Goal: Information Seeking & Learning: Learn about a topic

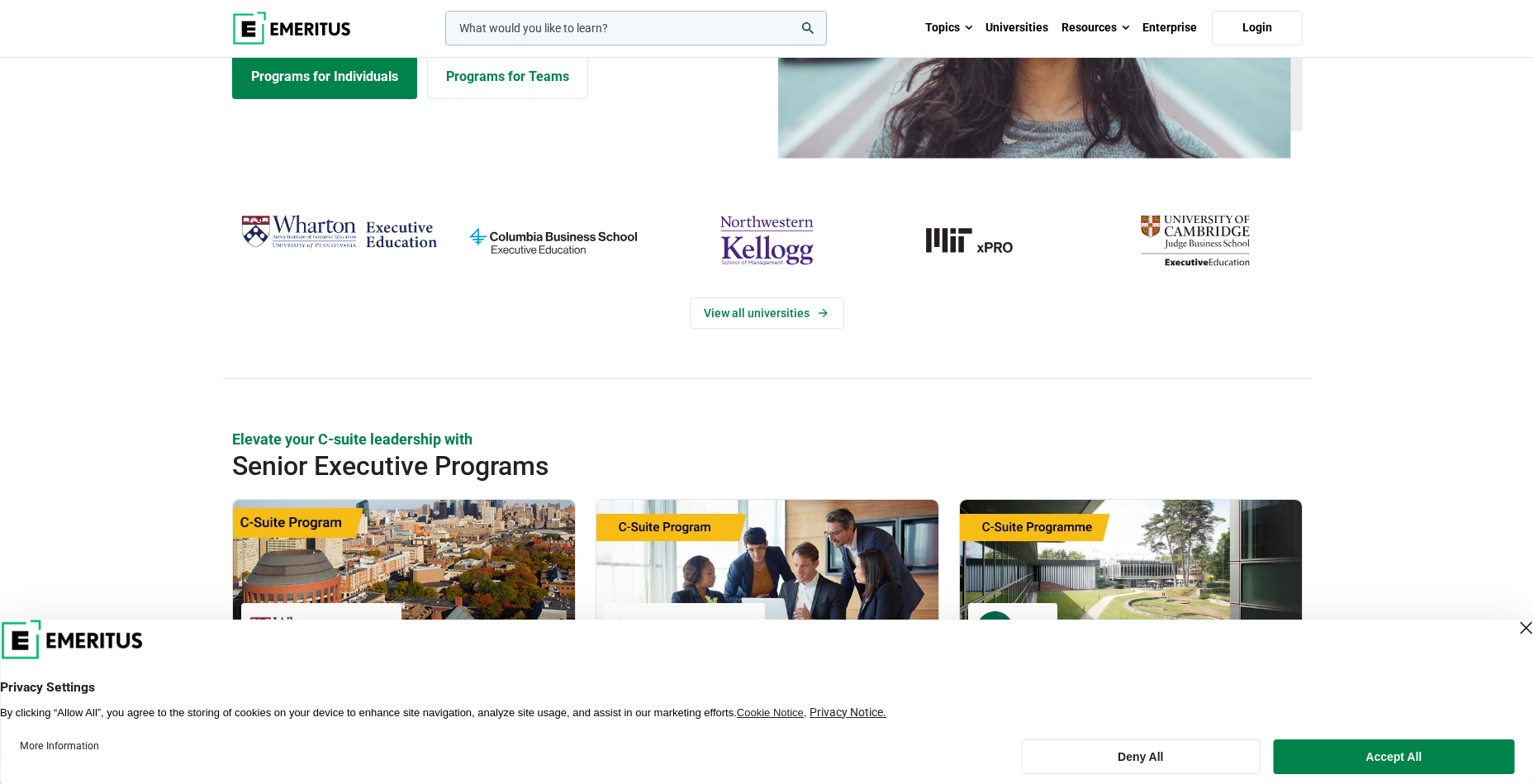
scroll to position [578, 0]
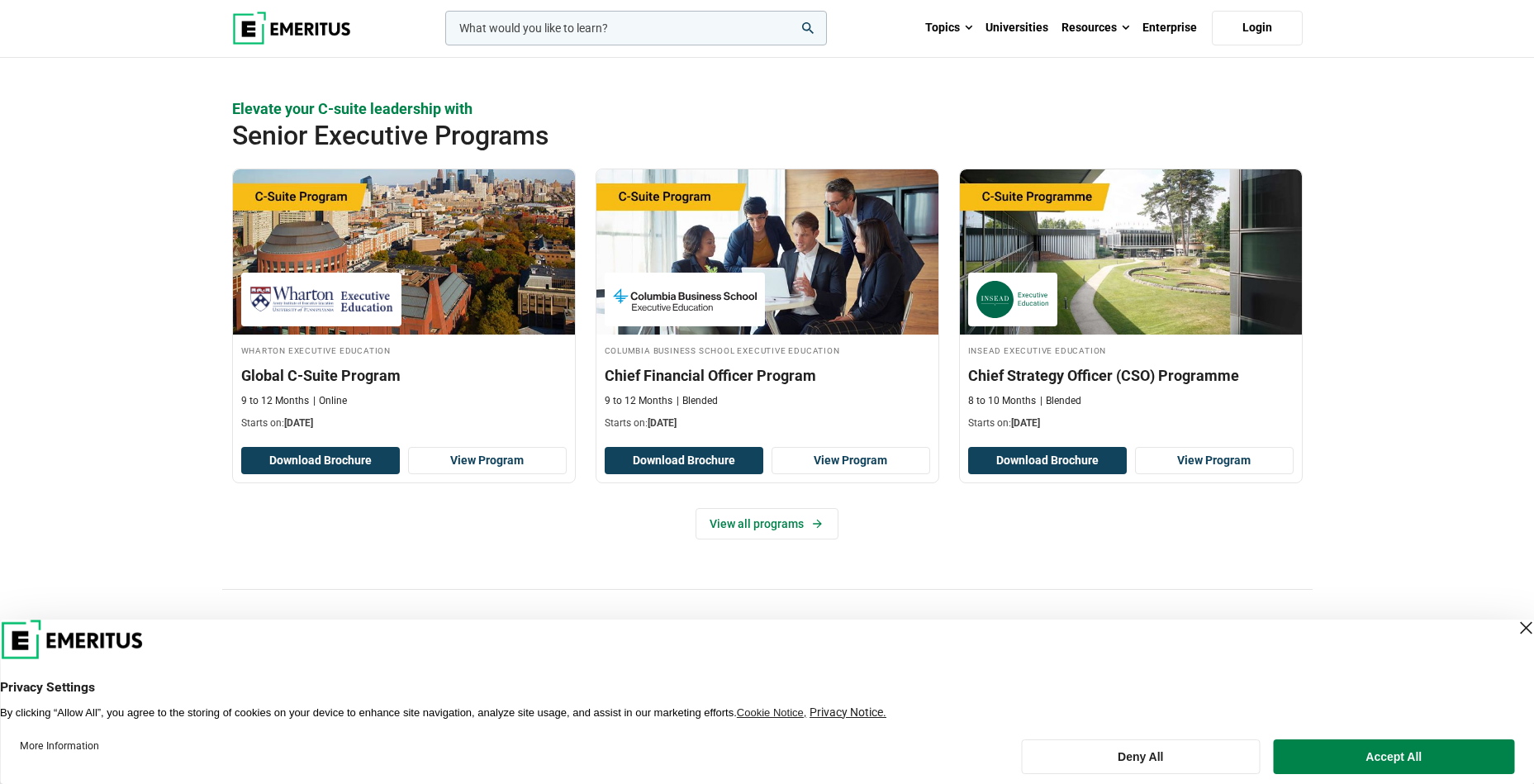
click at [1353, 760] on button "Accept All" at bounding box center [1395, 756] width 241 height 34
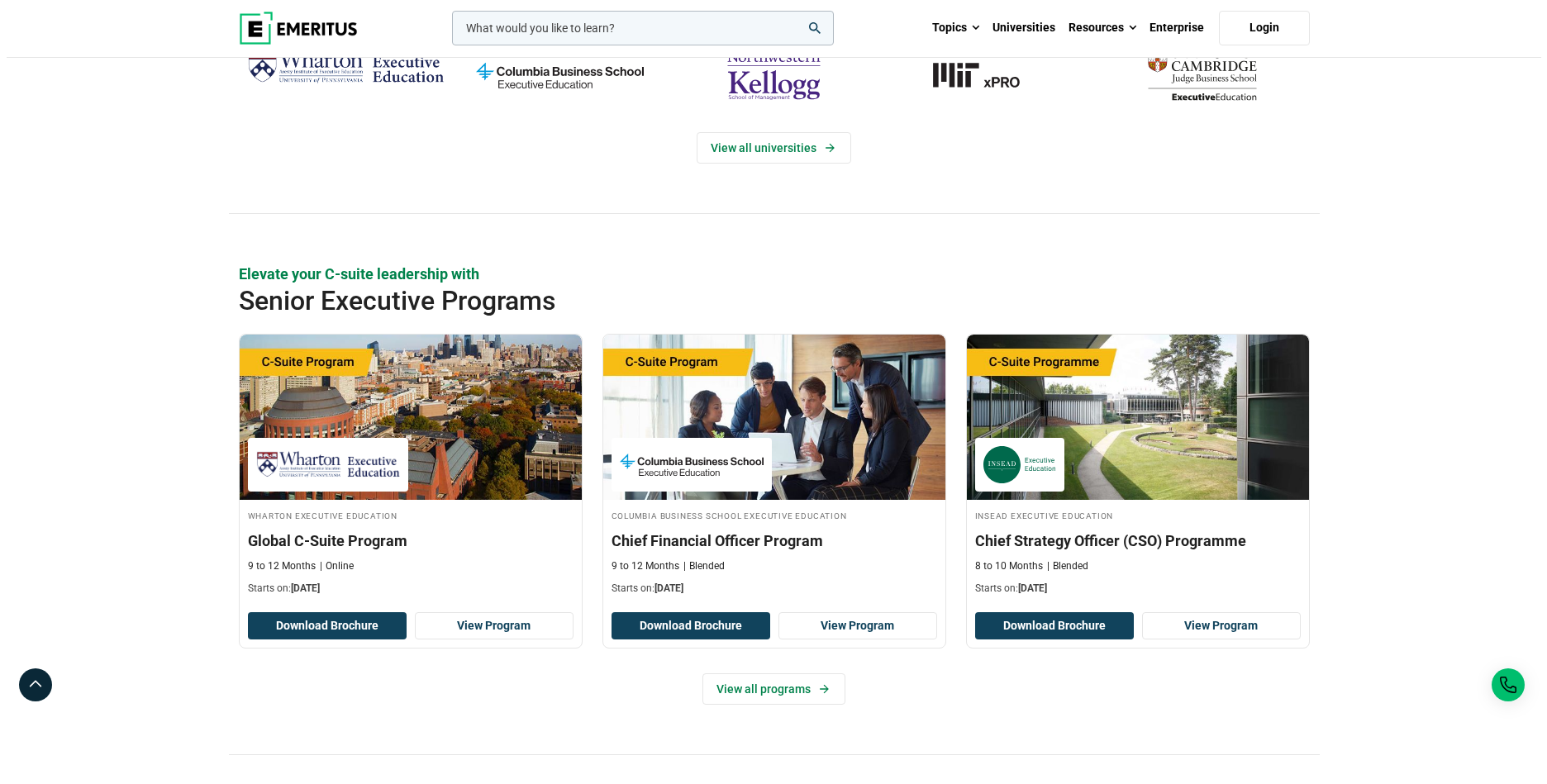
scroll to position [0, 0]
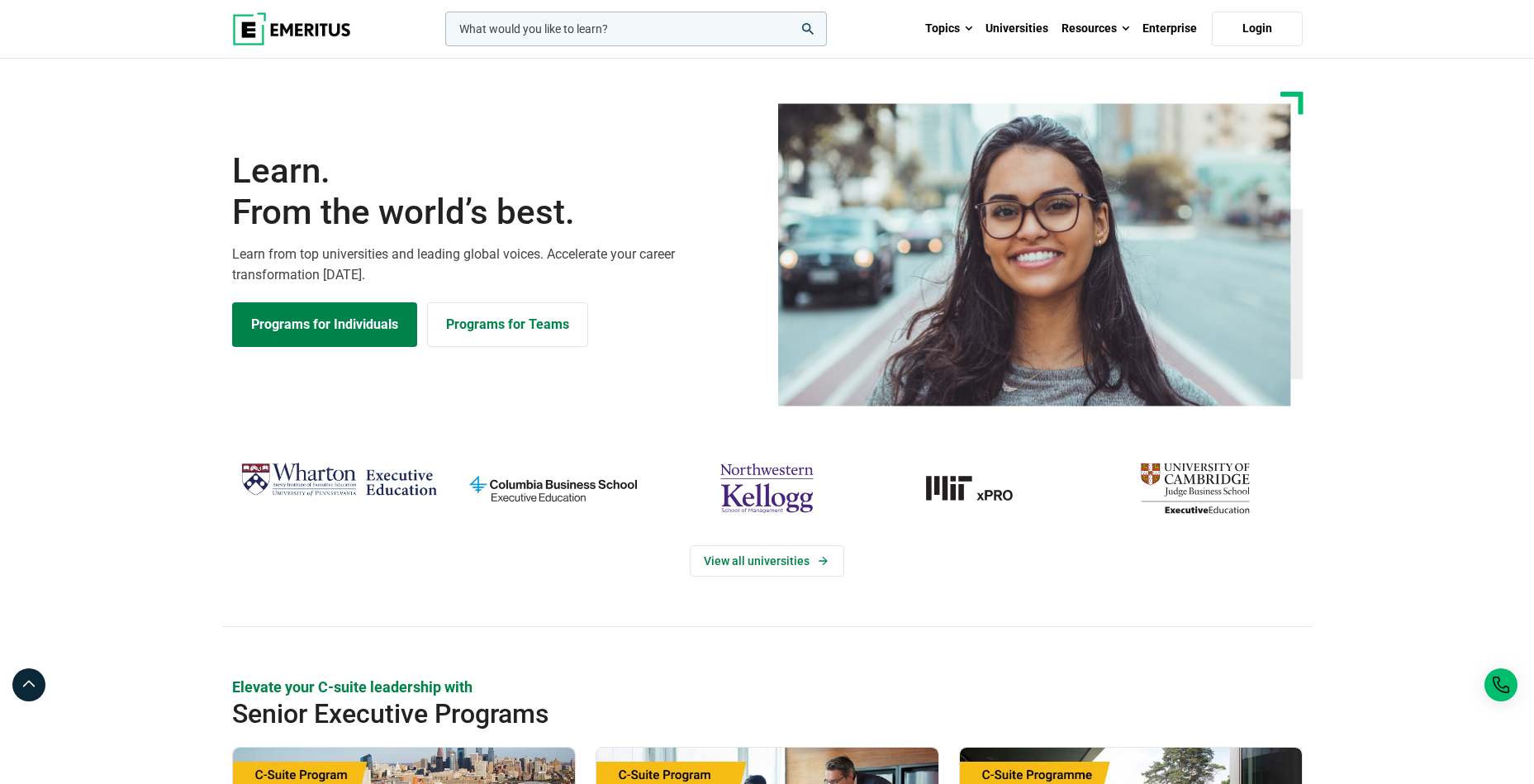
click at [534, 30] on input "woocommerce-product-search-field-0" at bounding box center [636, 29] width 381 height 34
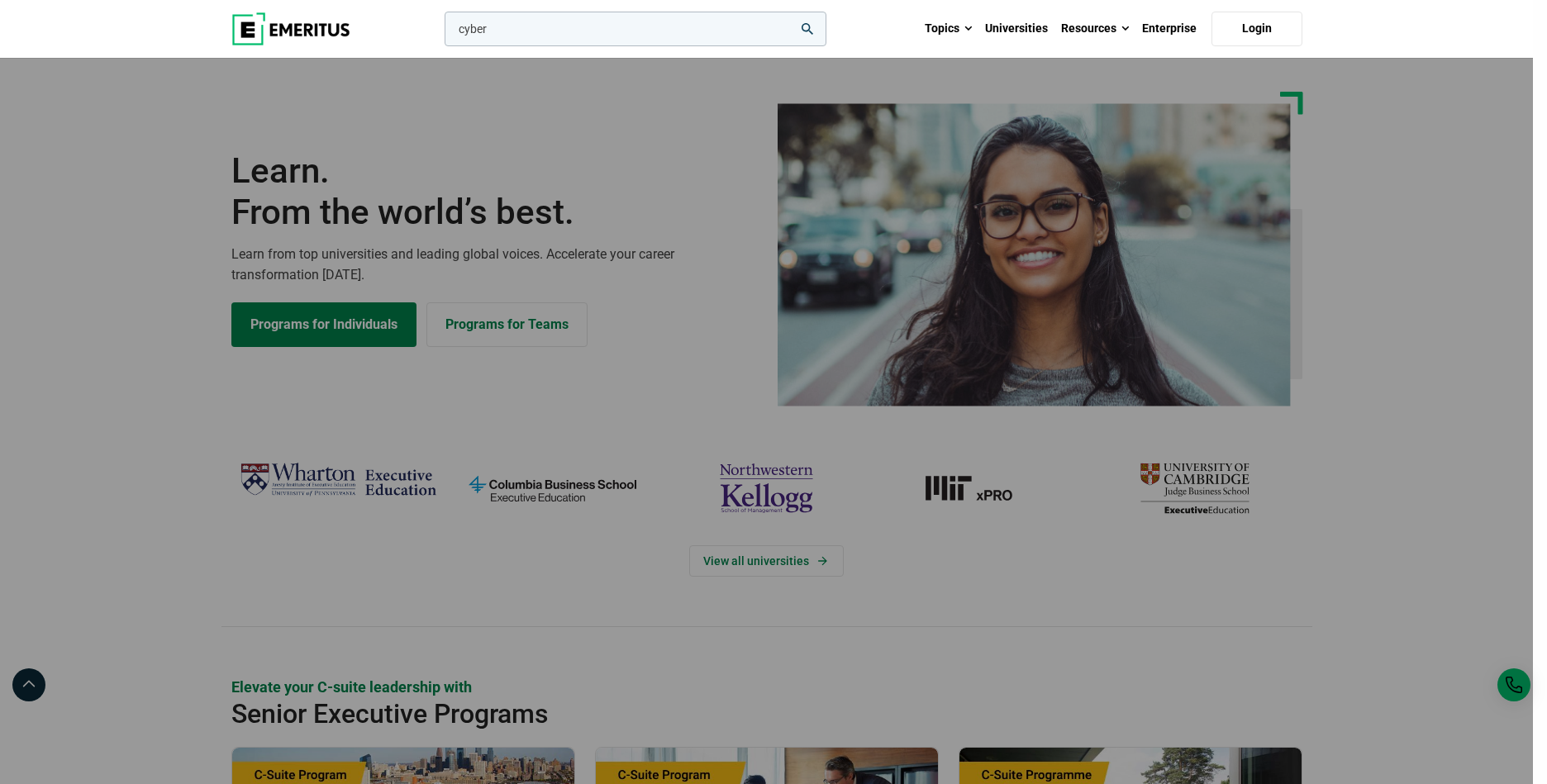
type input "cyber"
click at [441, 33] on button "search" at bounding box center [441, 33] width 0 height 0
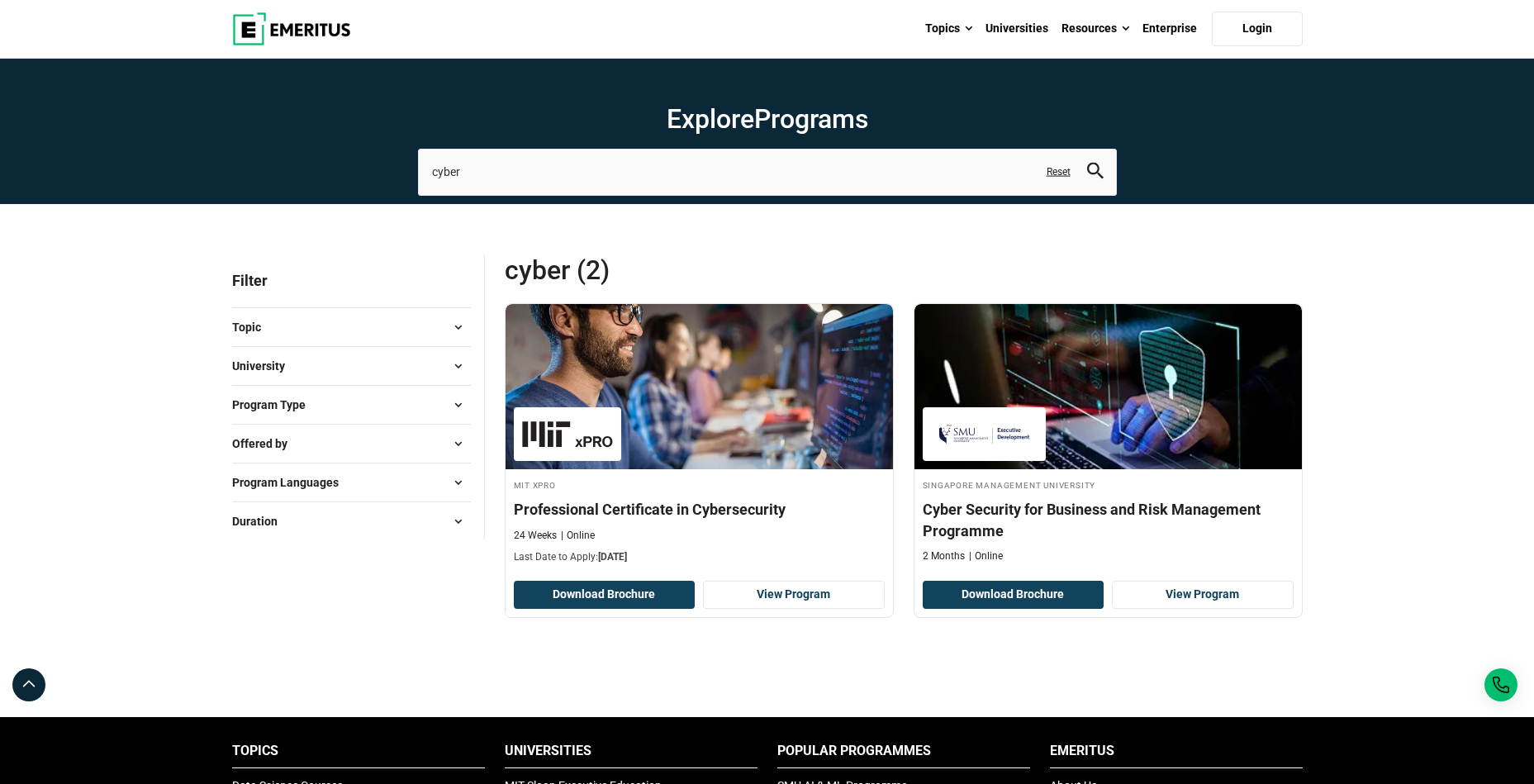
click at [726, 675] on div at bounding box center [903, 667] width 798 height 50
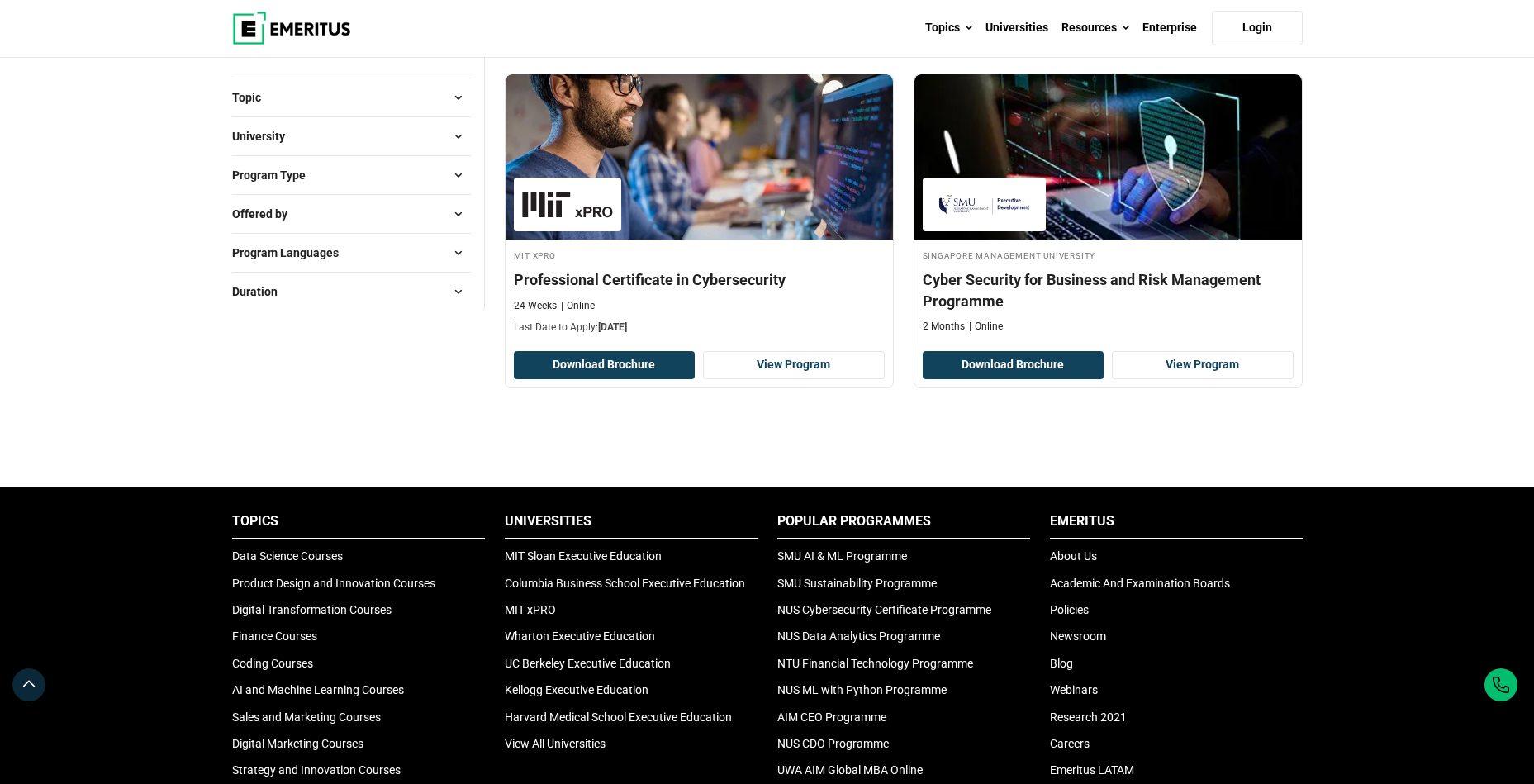
scroll to position [495, 0]
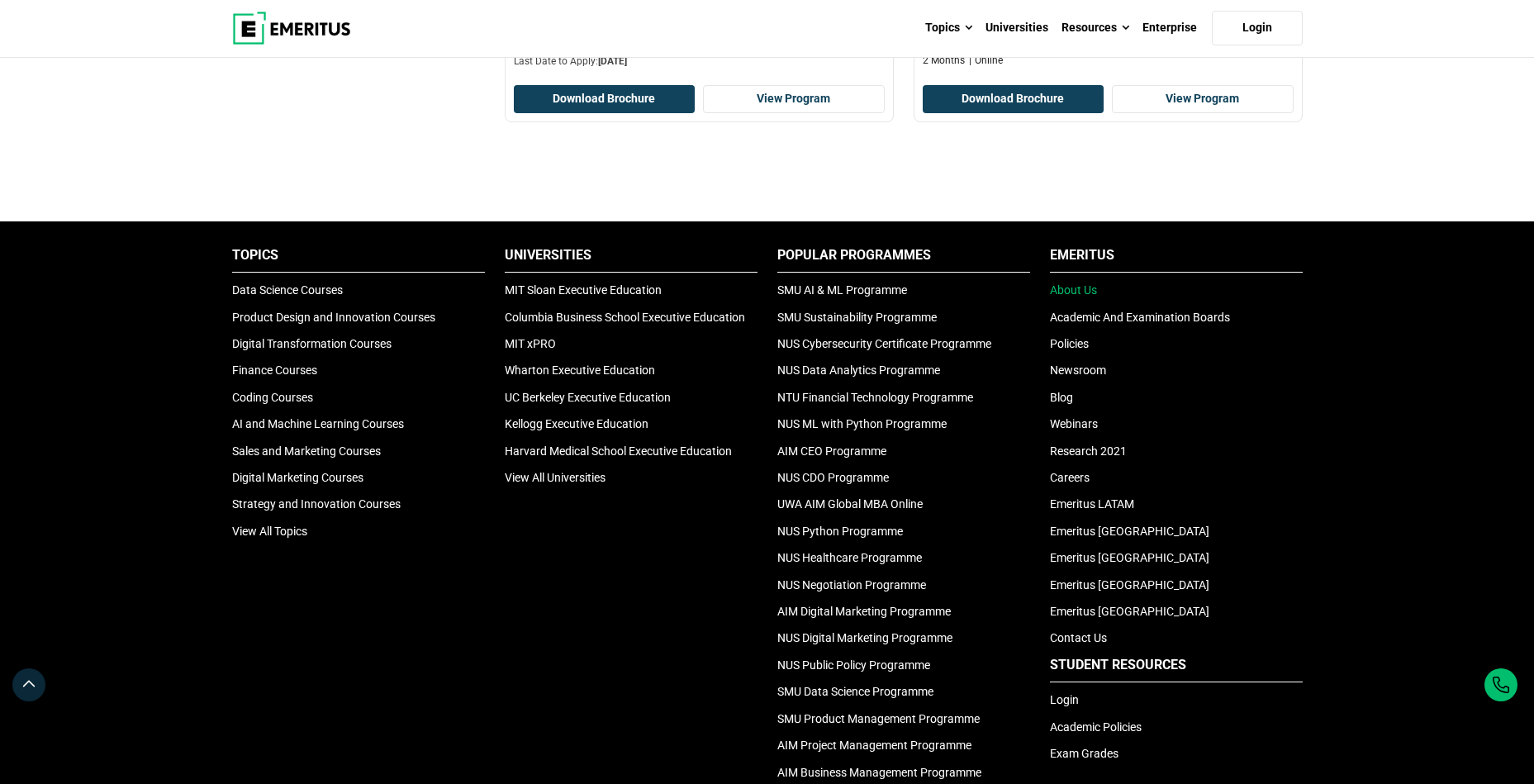
click at [1081, 288] on link "About Us" at bounding box center [1073, 290] width 47 height 14
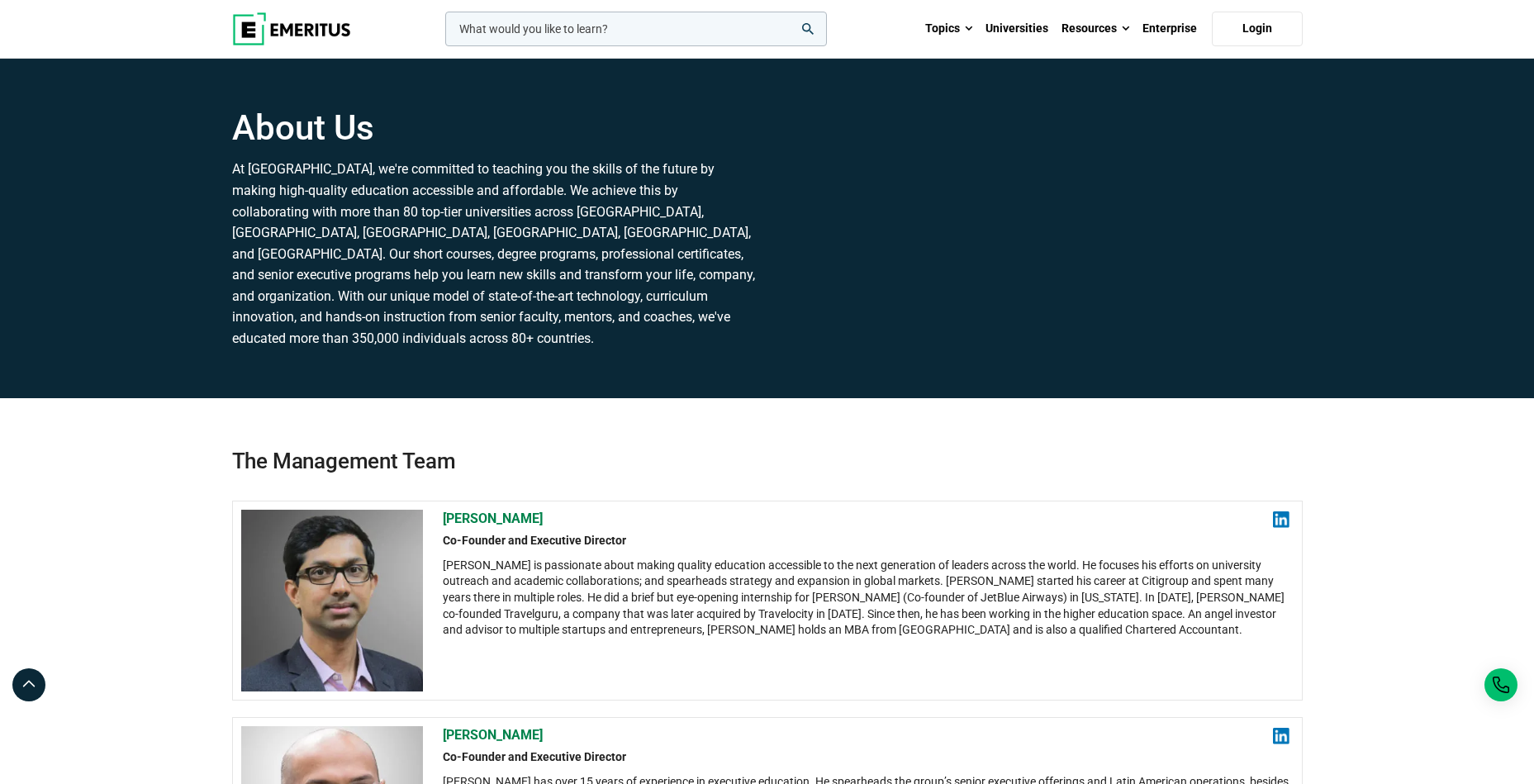
click at [492, 177] on p "At Emeritus, we're committed to teaching you the skills of the future by making…" at bounding box center [494, 253] width 525 height 190
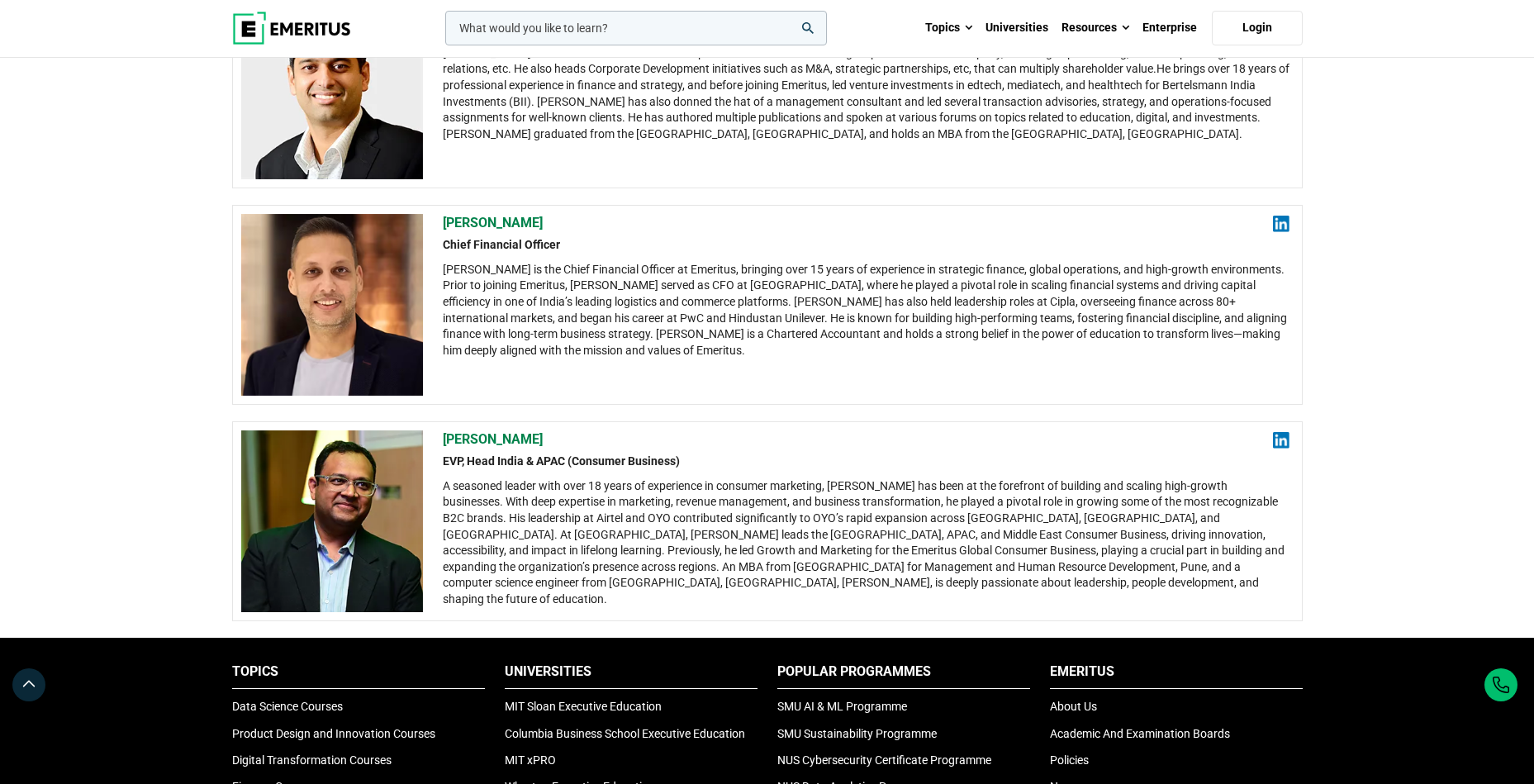
scroll to position [2879, 0]
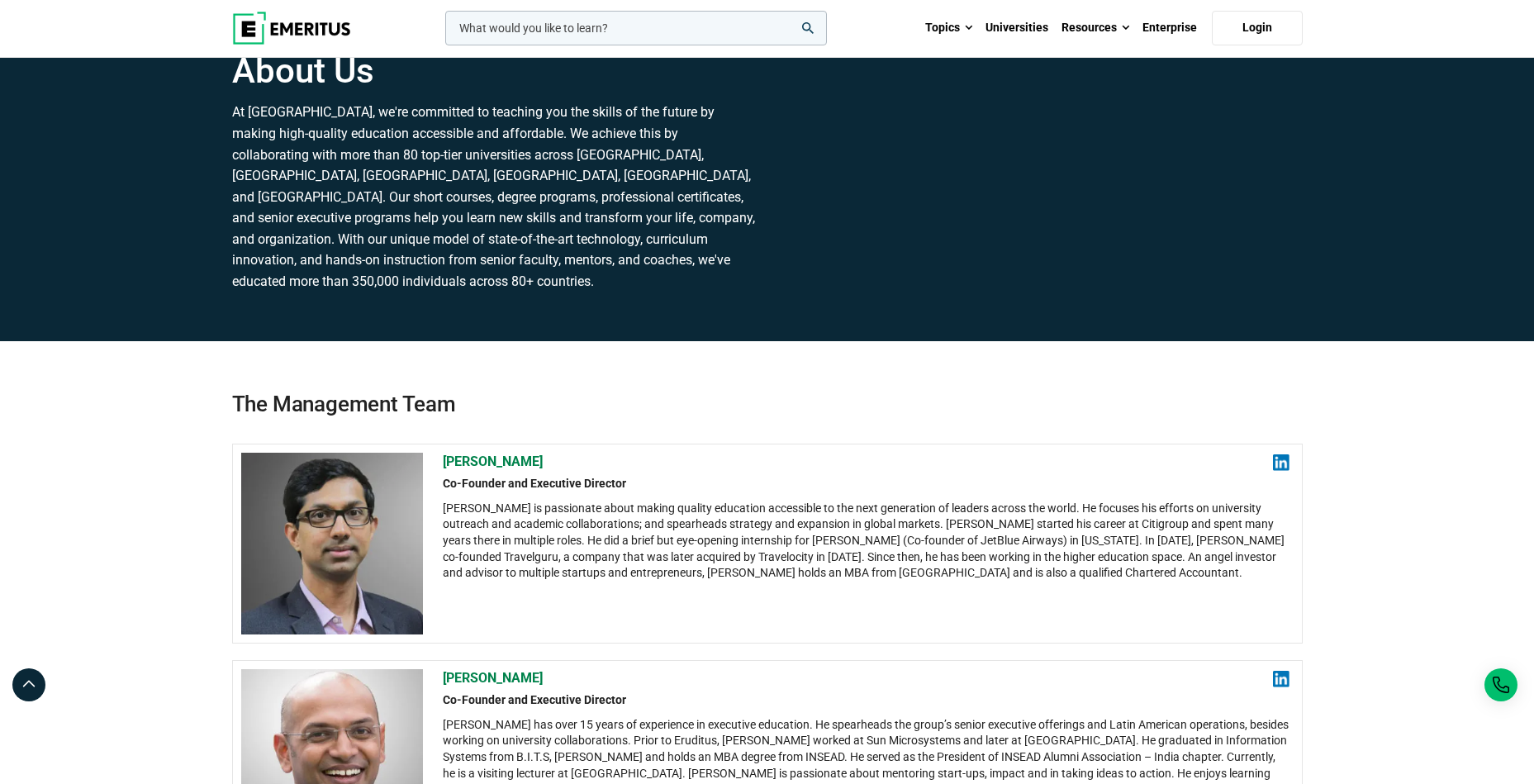
scroll to position [0, 0]
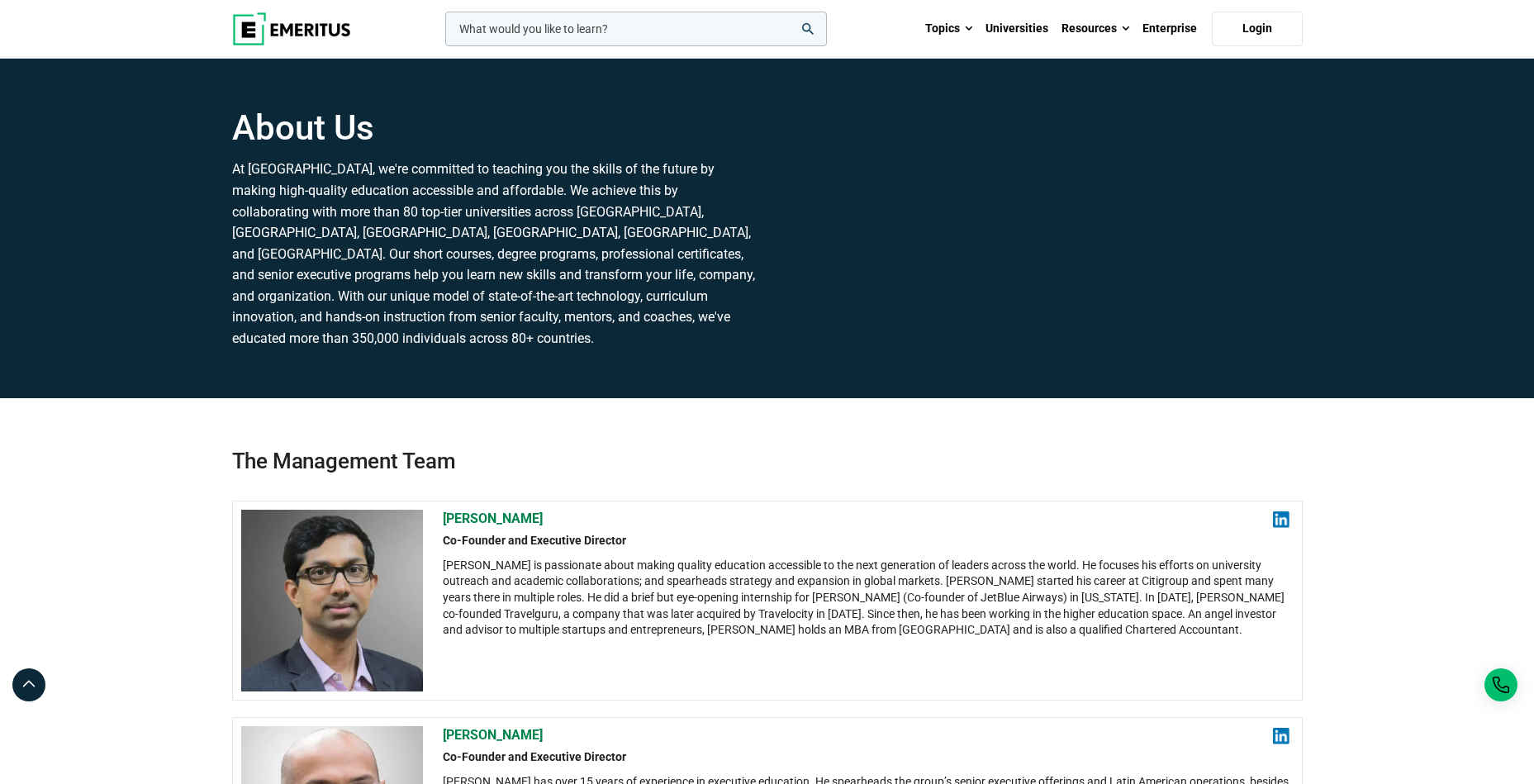
click at [593, 322] on p "At Emeritus, we're committed to teaching you the skills of the future by making…" at bounding box center [494, 253] width 525 height 190
click at [1467, 225] on section "About Us At Emeritus, we're committed to teaching you the skills of the future …" at bounding box center [767, 228] width 1534 height 339
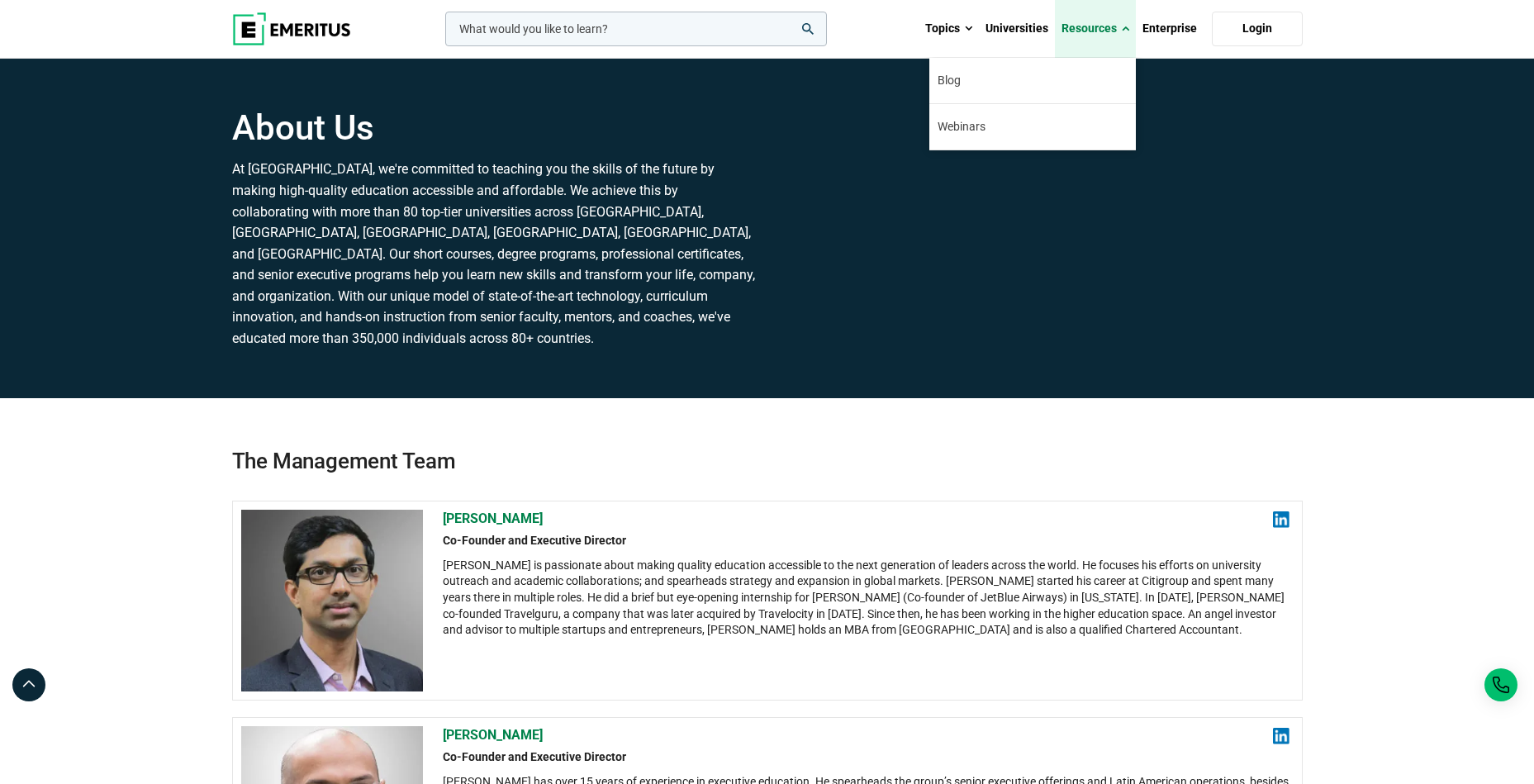
click at [1104, 27] on link "Resources" at bounding box center [1095, 29] width 81 height 58
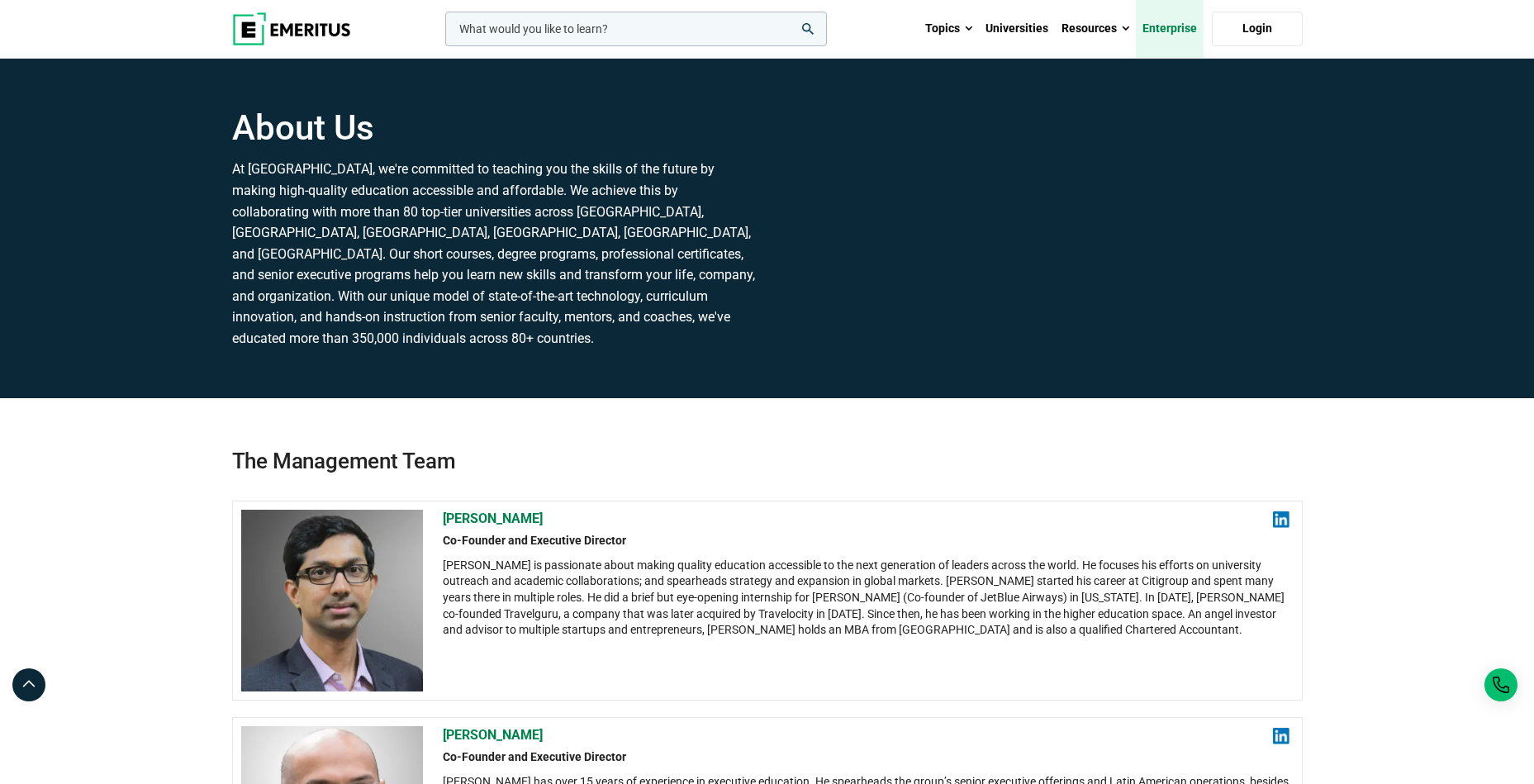
click at [1174, 34] on link "Enterprise" at bounding box center [1169, 29] width 68 height 58
